Goal: Browse casually

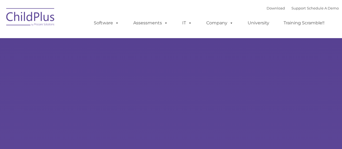
type input ""
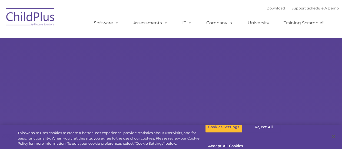
select select "MEDIUM"
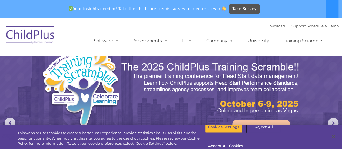
click at [258, 133] on button "Reject All" at bounding box center [264, 127] width 34 height 11
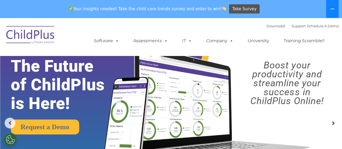
click at [335, 14] on button at bounding box center [332, 9] width 12 height 18
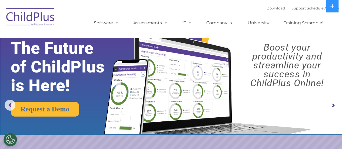
click at [335, 106] on rs-arrow at bounding box center [333, 105] width 11 height 11
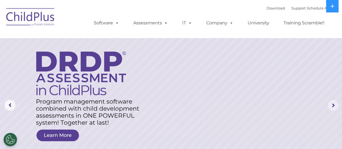
click at [335, 106] on rs-arrow at bounding box center [333, 105] width 11 height 11
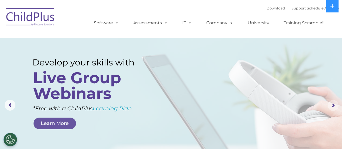
click at [335, 106] on rs-arrow at bounding box center [333, 105] width 11 height 11
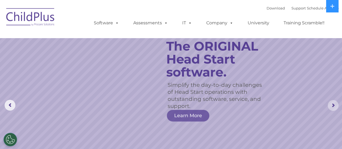
click at [335, 106] on rs-arrow at bounding box center [333, 105] width 11 height 11
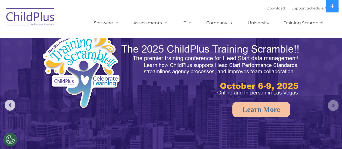
click at [336, 105] on rs-arrow at bounding box center [333, 105] width 11 height 11
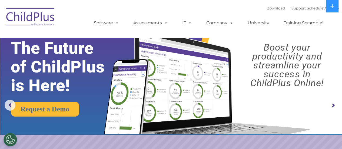
click at [336, 105] on rs-arrow at bounding box center [333, 105] width 11 height 11
